Goal: Find specific page/section: Find specific page/section

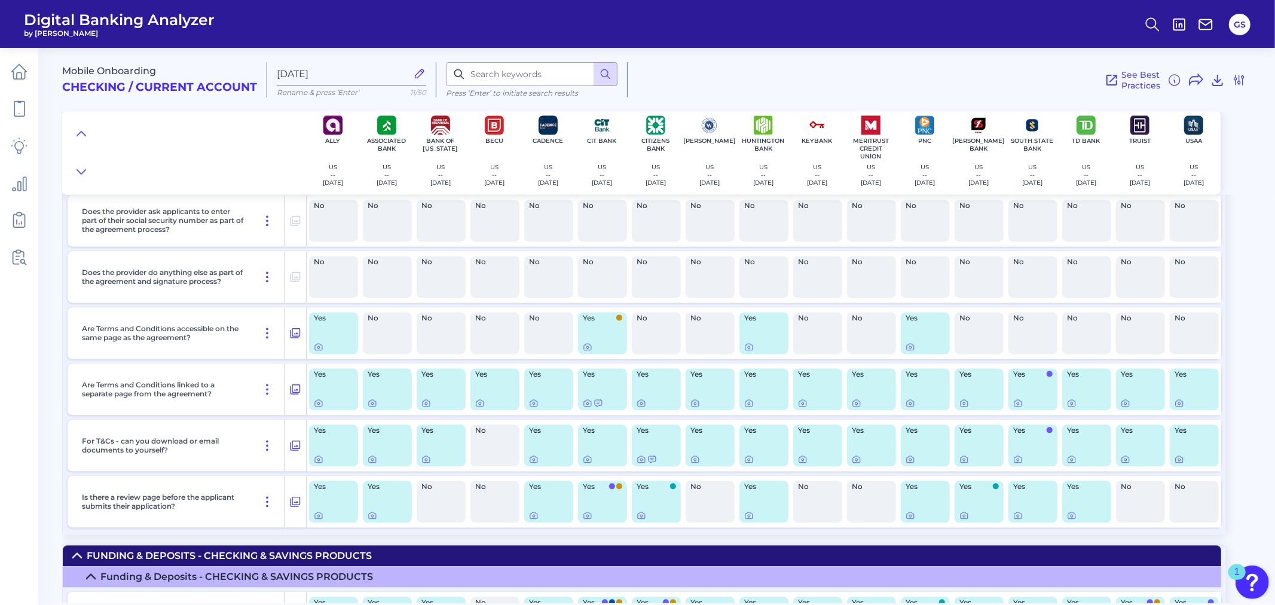
scroll to position [5927, 0]
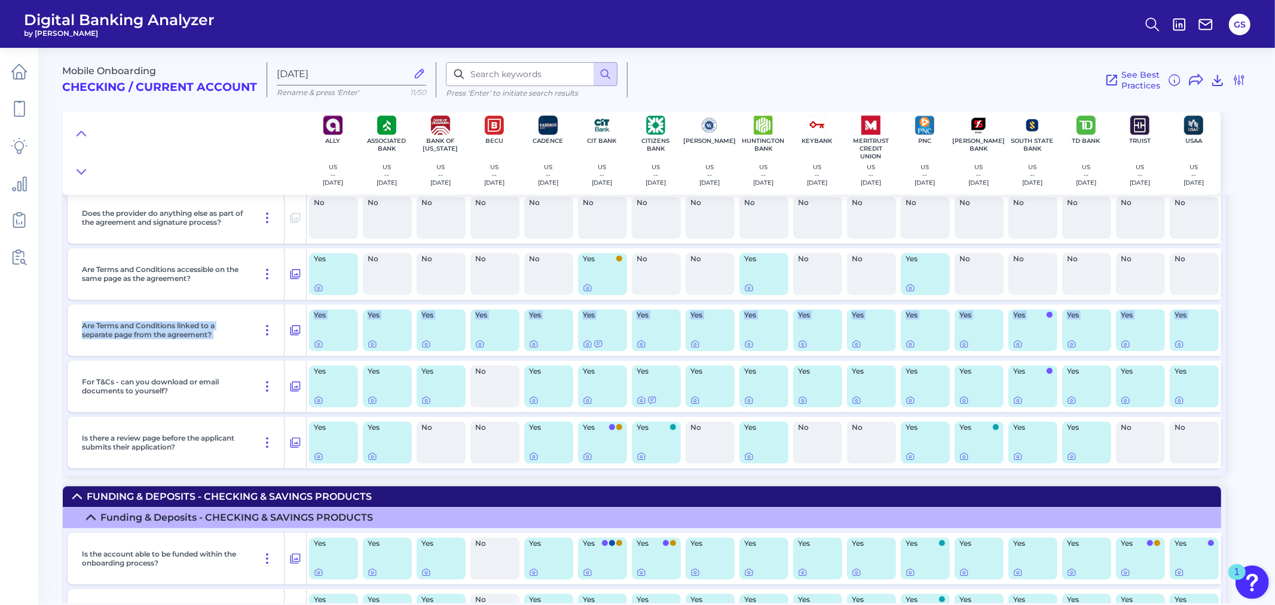
drag, startPoint x: 1269, startPoint y: 343, endPoint x: 1274, endPoint y: 269, distance: 74.3
click at [1274, 269] on div "Mobile Onboarding Checking / Current Account [DATE] Rename & press 'Enter' 11/5…" at bounding box center [668, 321] width 1213 height 564
click at [1258, 320] on div "Mobile Onboarding Checking / Current Account [DATE] Rename & press 'Enter' 11/5…" at bounding box center [668, 321] width 1213 height 564
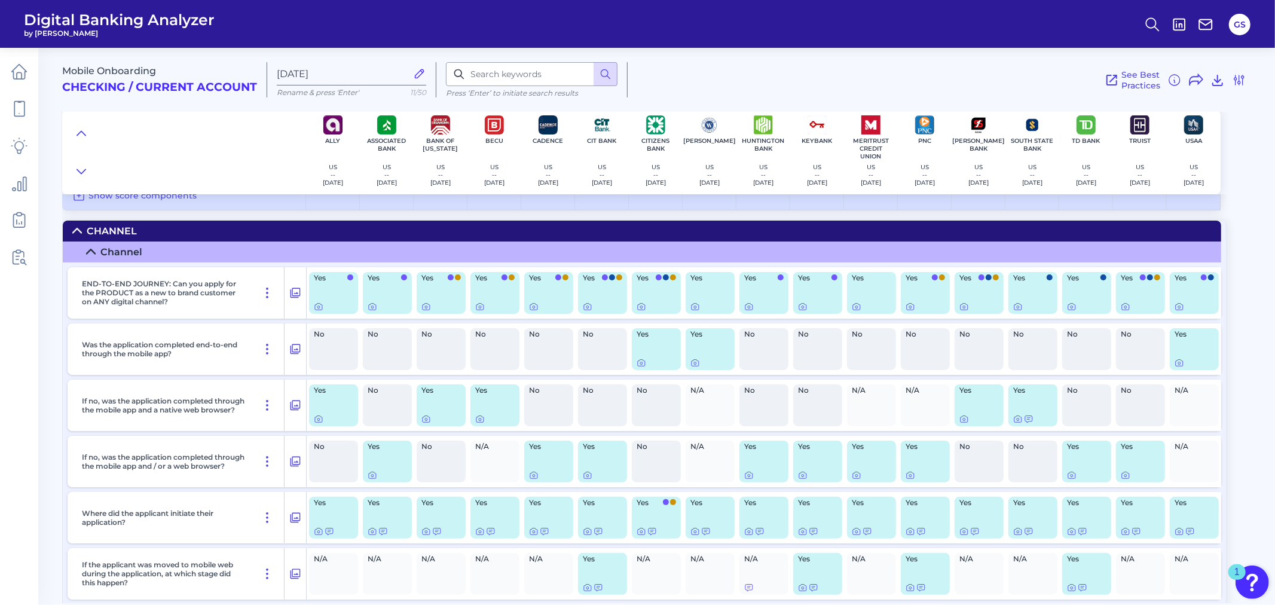
scroll to position [0, 0]
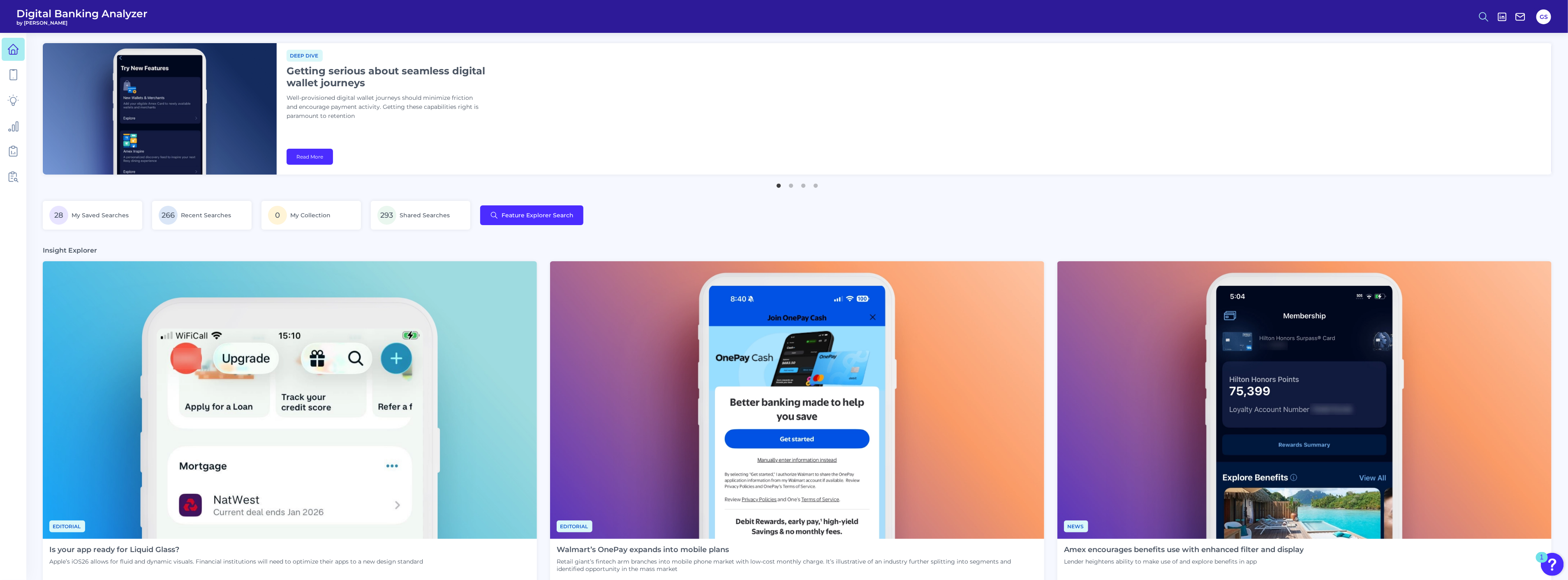
click at [1483, 19] on icon at bounding box center [1483, 16] width 12 height 12
click at [1437, 58] on button "Feature Explorer Search" at bounding box center [1443, 60] width 98 height 21
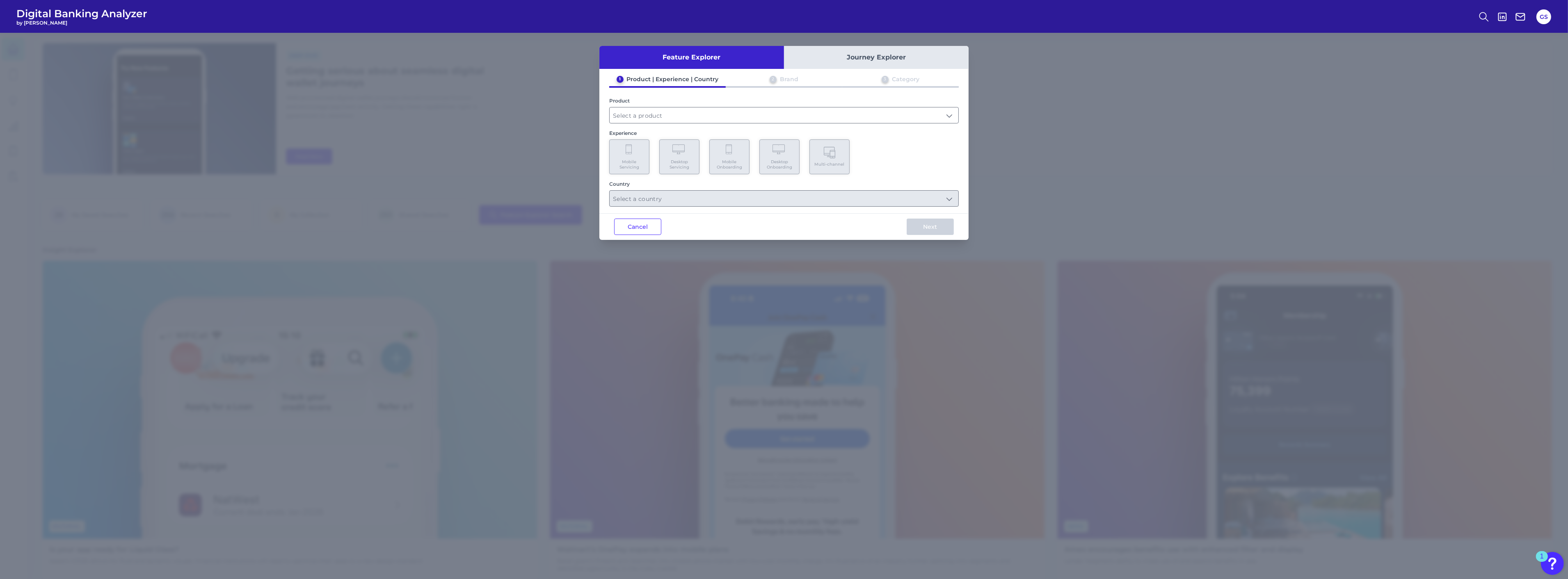
drag, startPoint x: 858, startPoint y: 97, endPoint x: 855, endPoint y: 104, distance: 7.6
click at [855, 104] on div "Product" at bounding box center [784, 110] width 349 height 26
click at [855, 114] on input "text" at bounding box center [784, 115] width 349 height 16
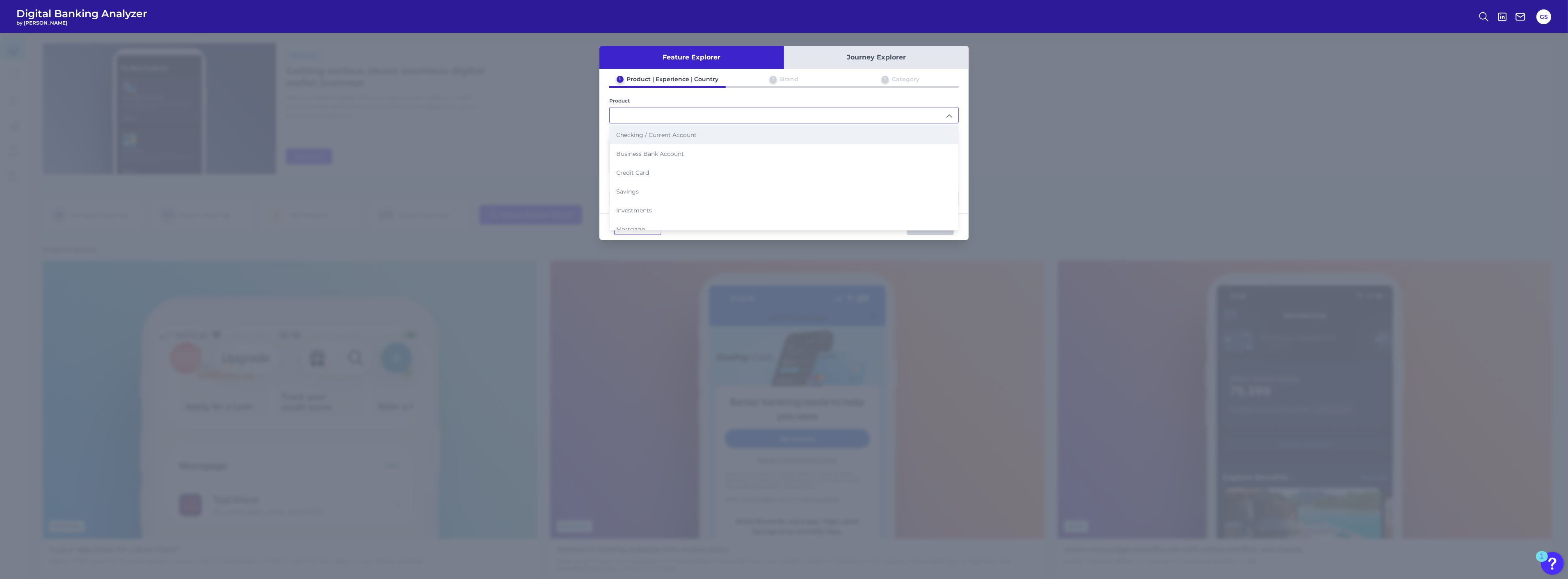
click at [719, 140] on li "Checking / Current Account" at bounding box center [784, 134] width 349 height 19
type input "Checking / Current Account"
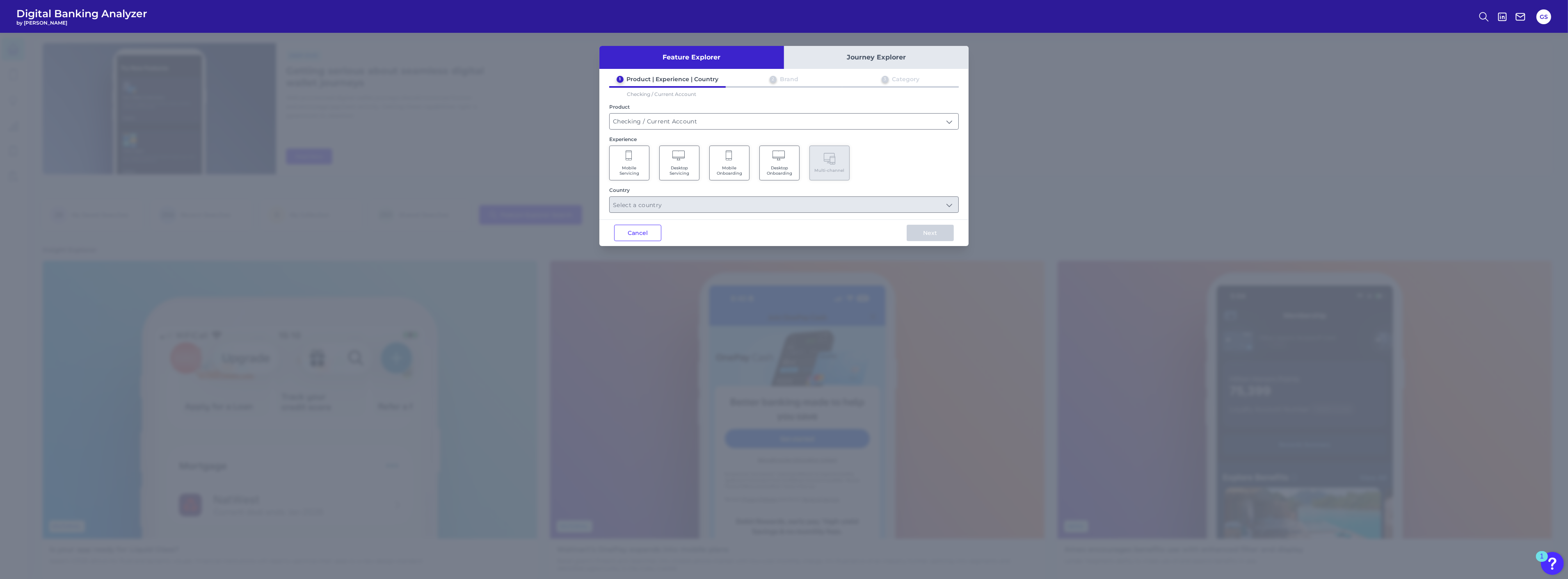
drag, startPoint x: 740, startPoint y: 169, endPoint x: 740, endPoint y: 190, distance: 21.0
click at [740, 171] on span "Mobile Onboarding" at bounding box center [729, 171] width 31 height 11
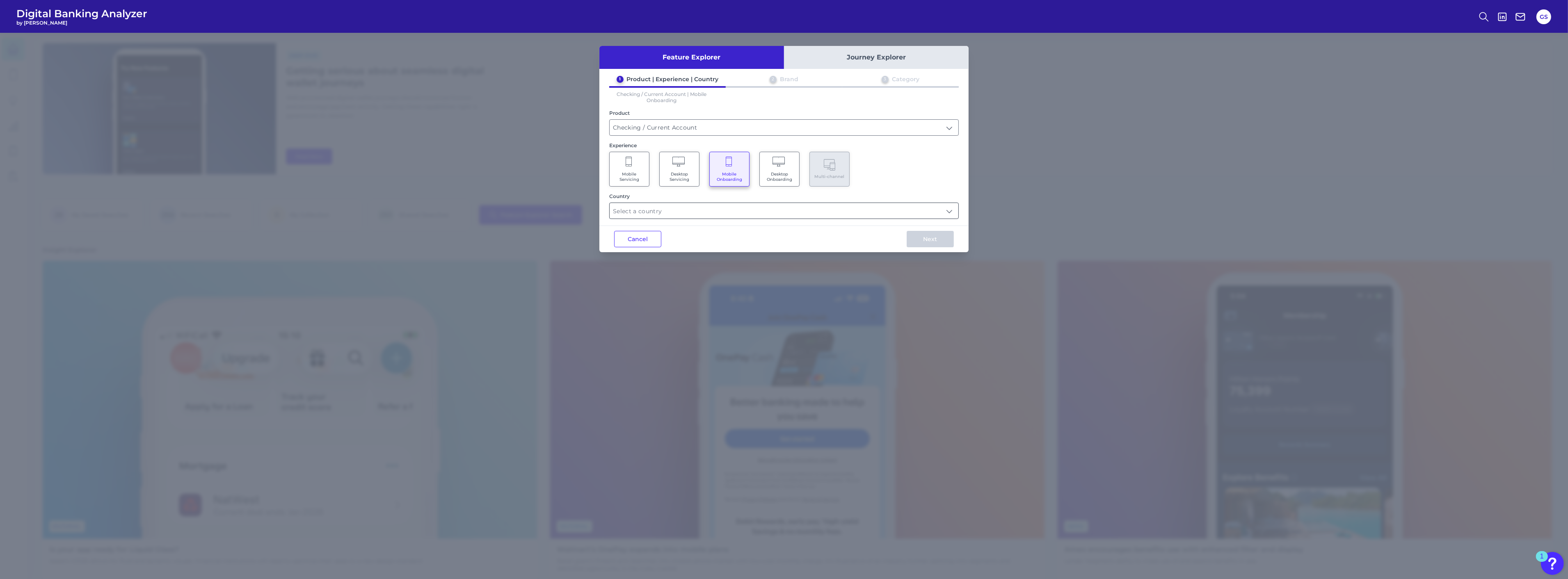
click at [740, 195] on div "Country" at bounding box center [784, 196] width 349 height 6
click at [743, 211] on input "text" at bounding box center [784, 211] width 349 height 16
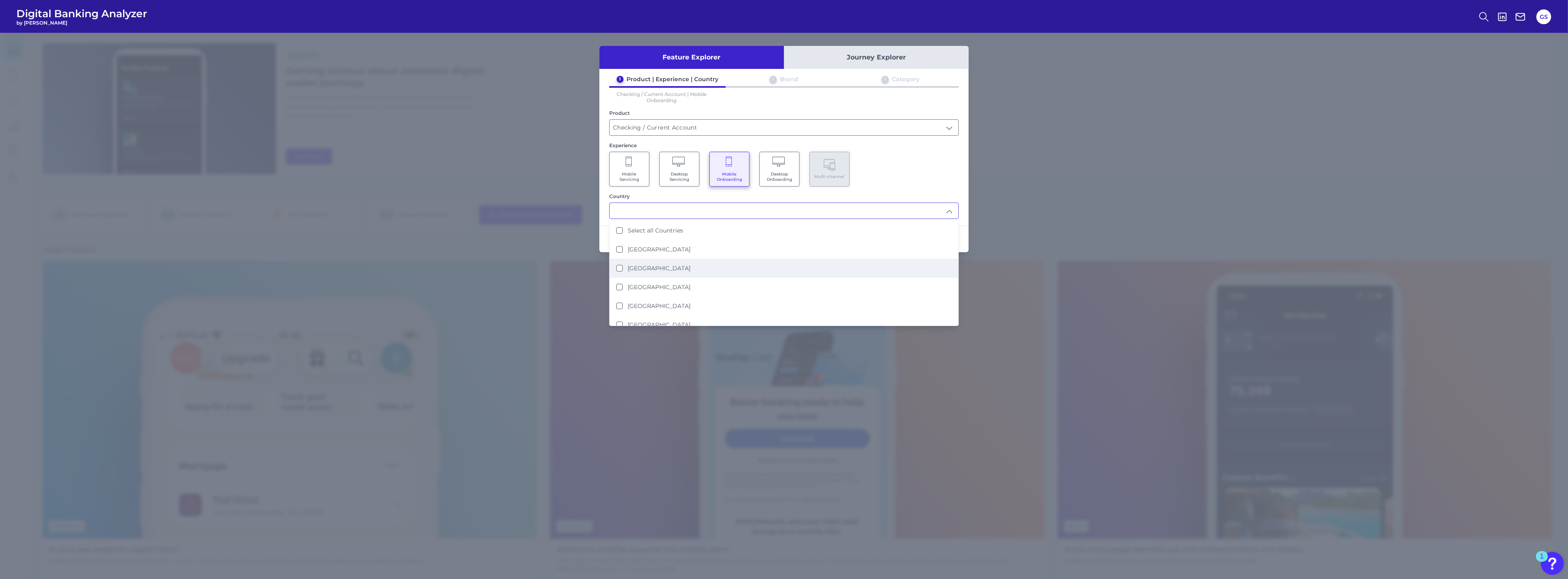
click at [692, 269] on li "[GEOGRAPHIC_DATA]" at bounding box center [784, 268] width 349 height 19
type input "[GEOGRAPHIC_DATA]"
click at [873, 191] on div "1 Product | Experience | Country 2 Brand 3 Category Checking / Current Account …" at bounding box center [784, 147] width 369 height 143
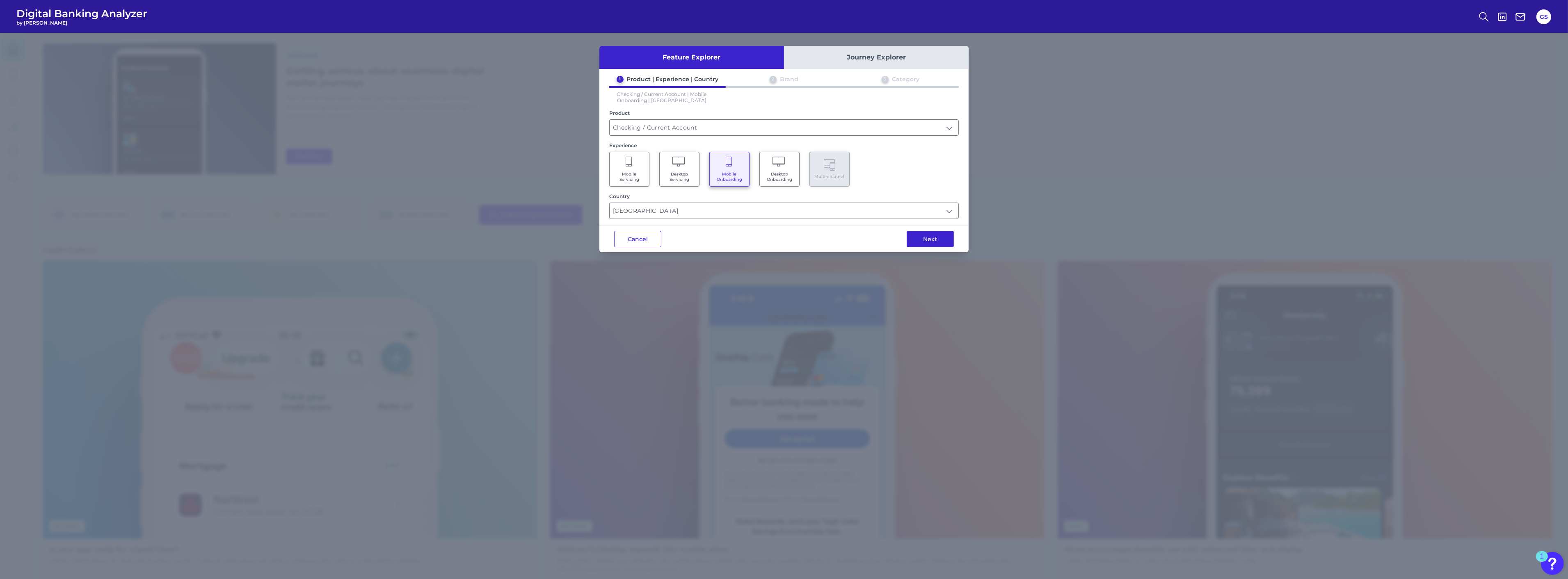
click at [924, 241] on button "Next" at bounding box center [930, 239] width 47 height 16
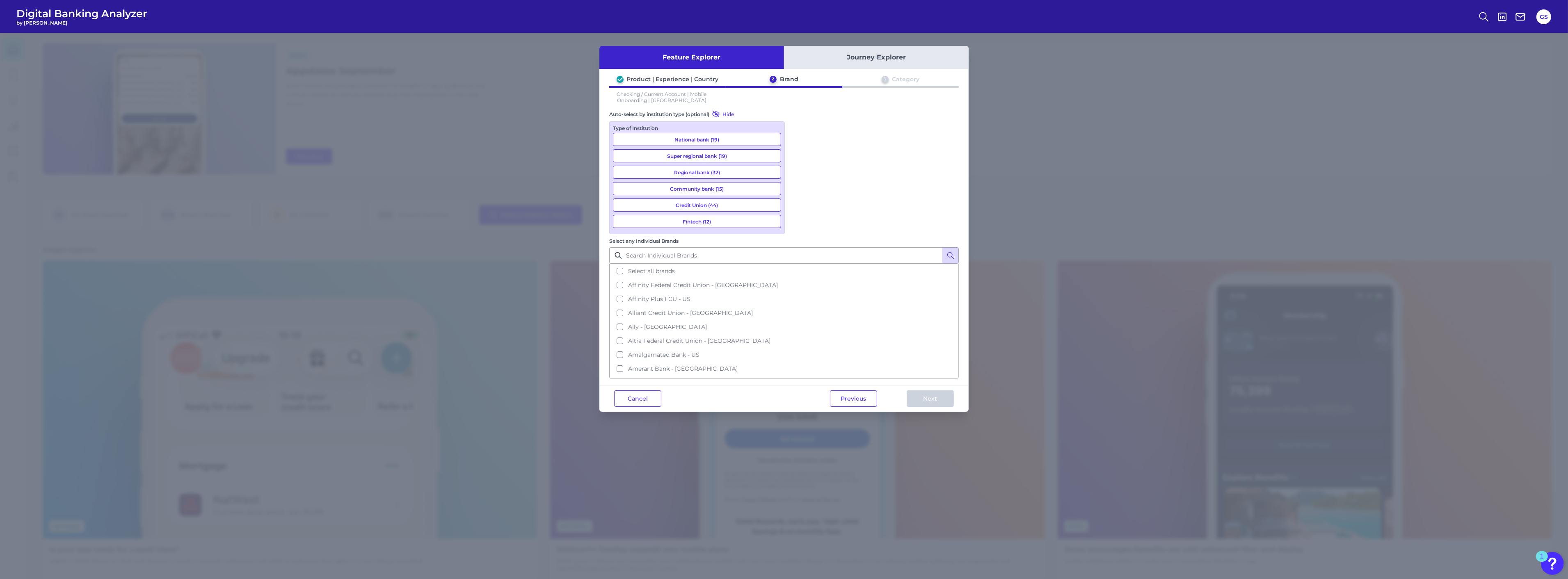
click at [752, 142] on button "National bank (19)" at bounding box center [697, 139] width 168 height 13
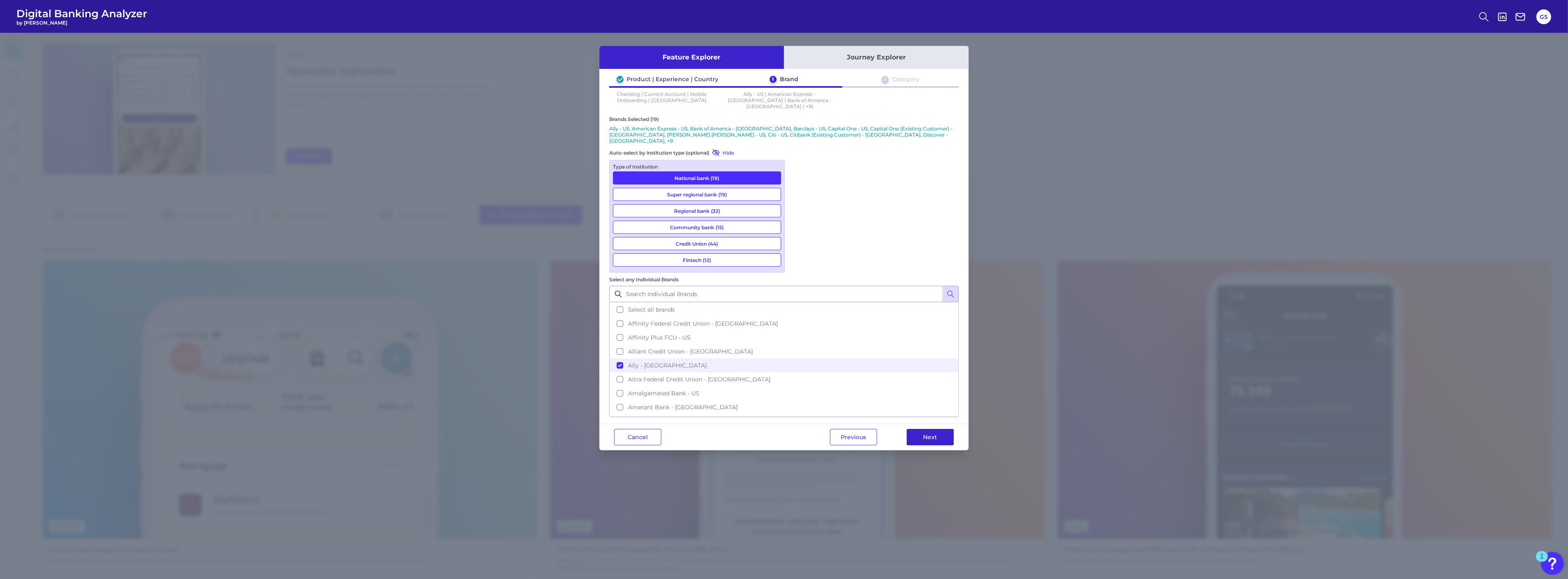
click at [936, 429] on button "Next" at bounding box center [930, 437] width 47 height 16
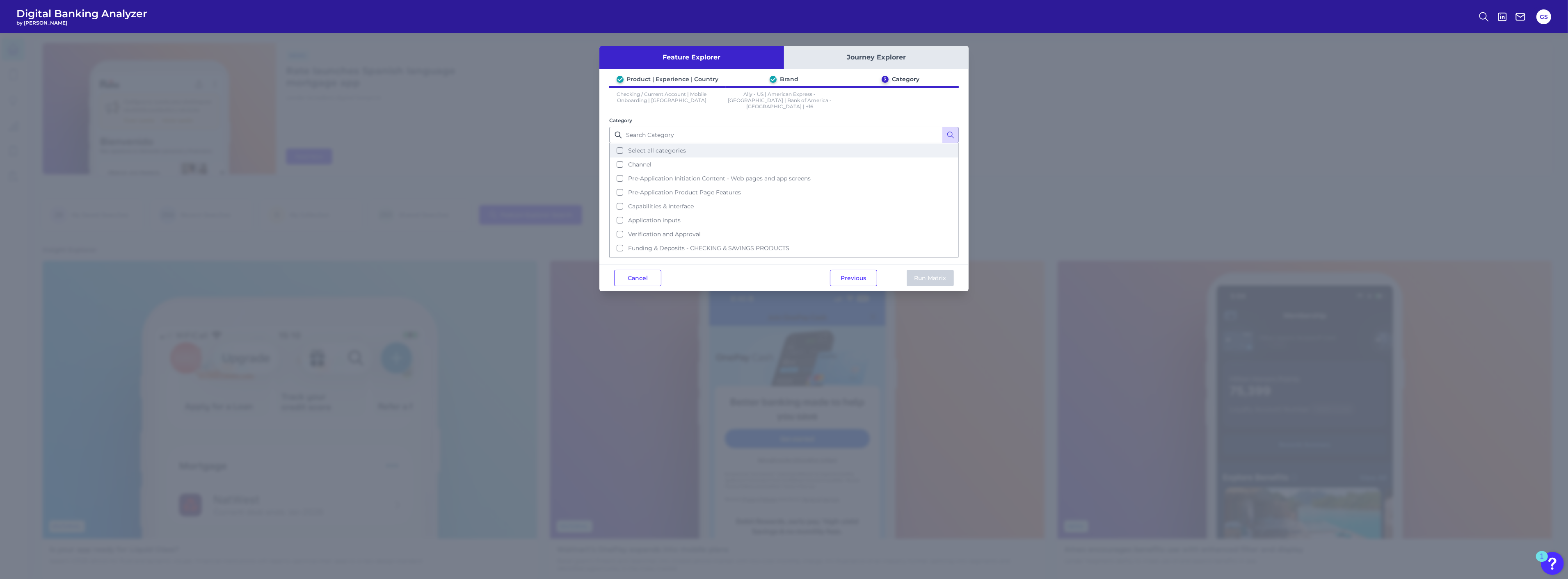
click at [812, 148] on button "Select all categories" at bounding box center [784, 150] width 348 height 14
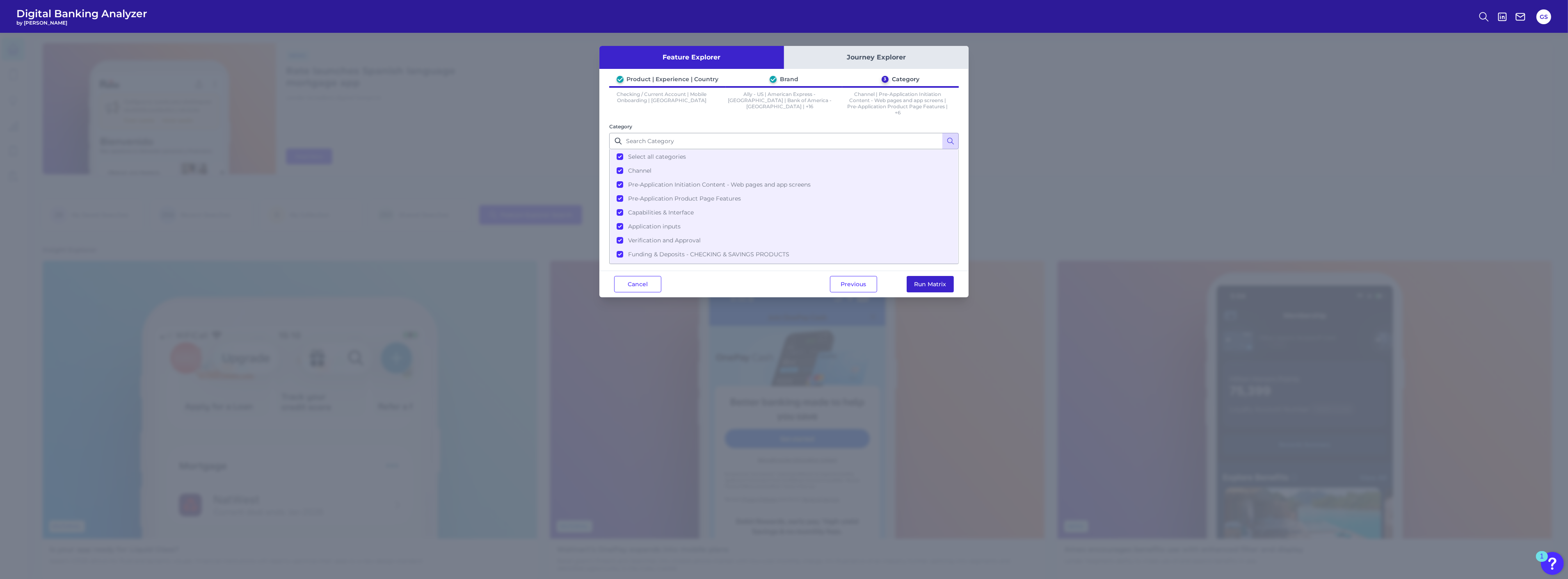
click at [931, 284] on button "Run Matrix" at bounding box center [930, 284] width 47 height 16
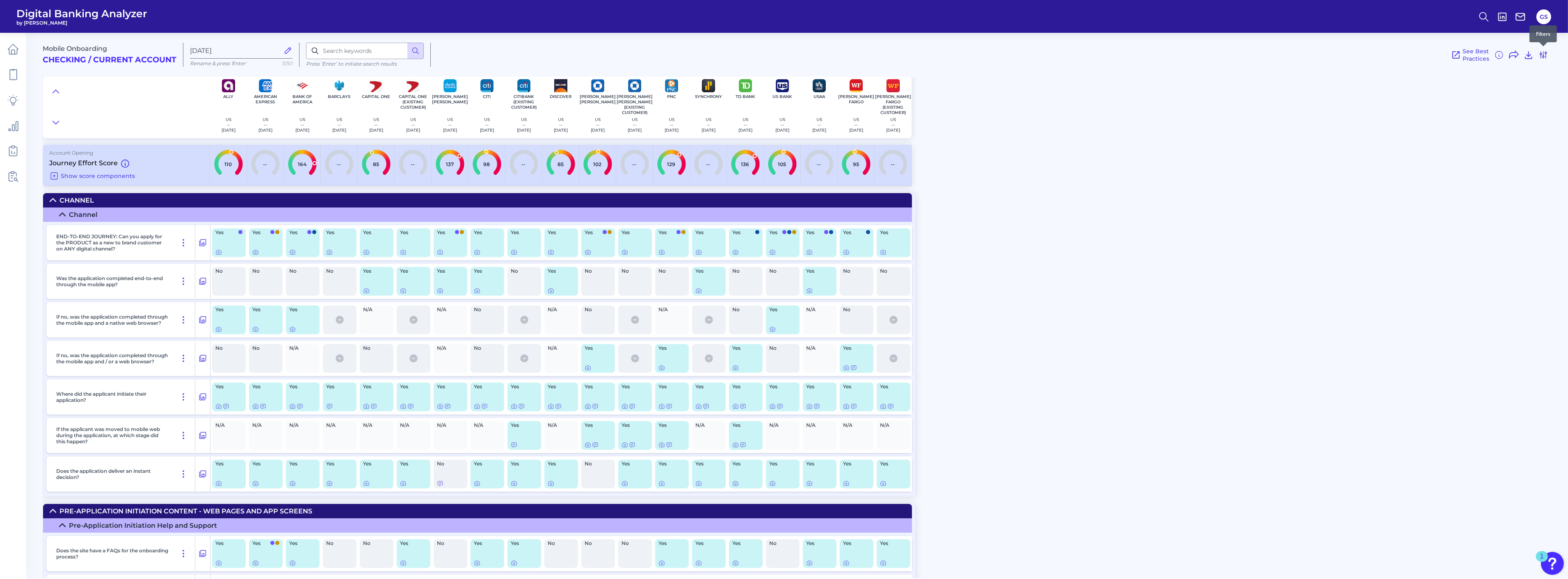
click at [1543, 56] on icon at bounding box center [1543, 55] width 10 height 10
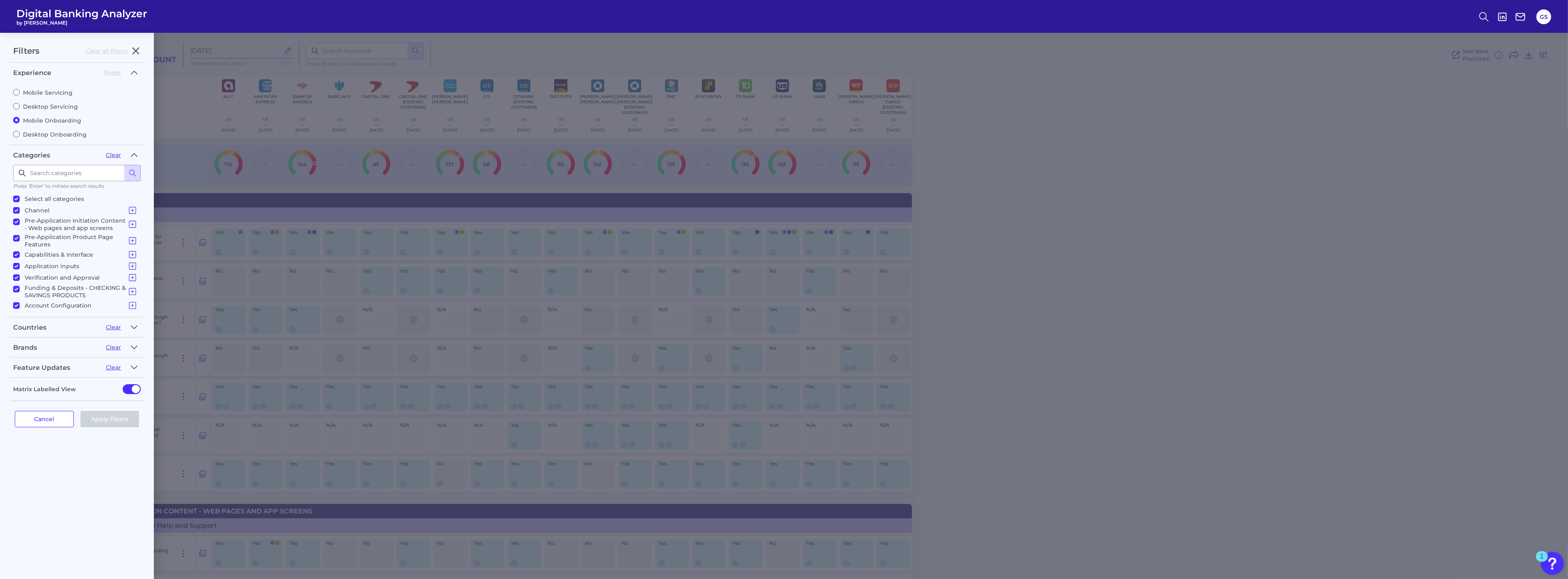
click at [207, 58] on div "Filters Clear all filters Experience Reset Mobile Servicing Desktop Servicing M…" at bounding box center [784, 306] width 1568 height 546
